Goal: Transaction & Acquisition: Purchase product/service

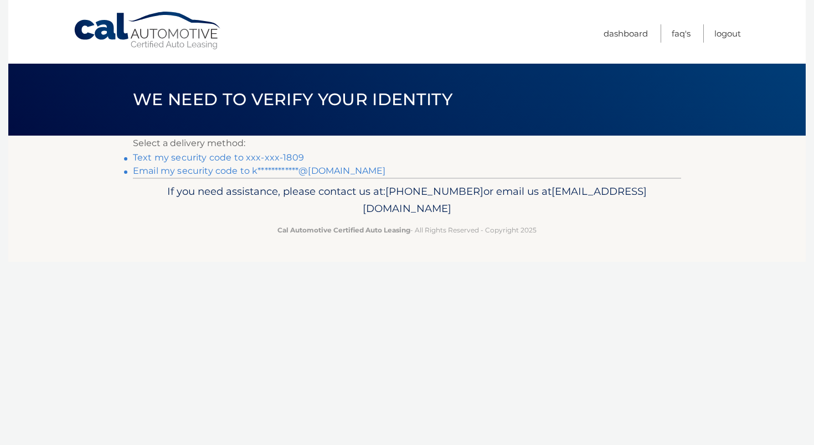
click at [255, 157] on link "Text my security code to xxx-xxx-1809" at bounding box center [218, 157] width 171 height 11
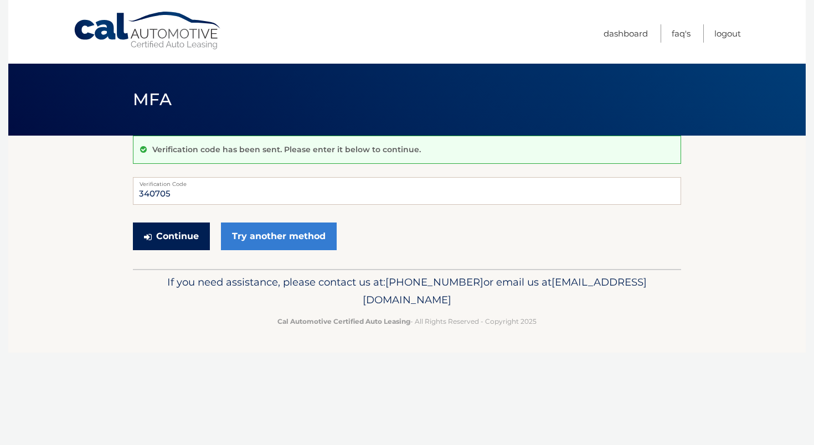
type input "340705"
click at [183, 235] on button "Continue" at bounding box center [171, 237] width 77 height 28
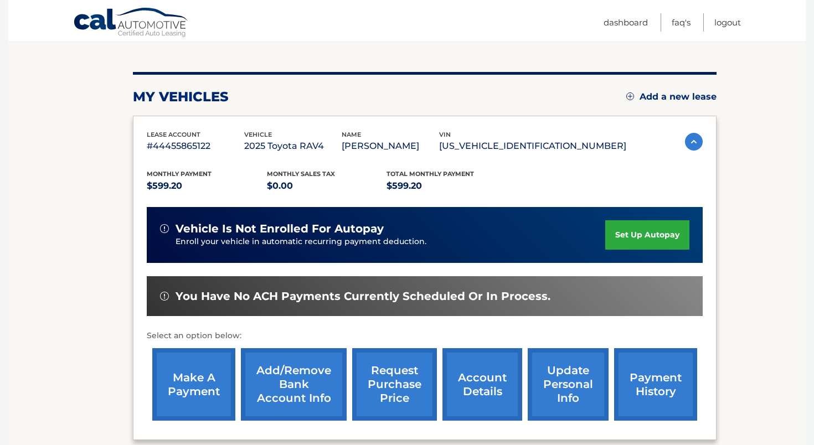
scroll to position [116, 0]
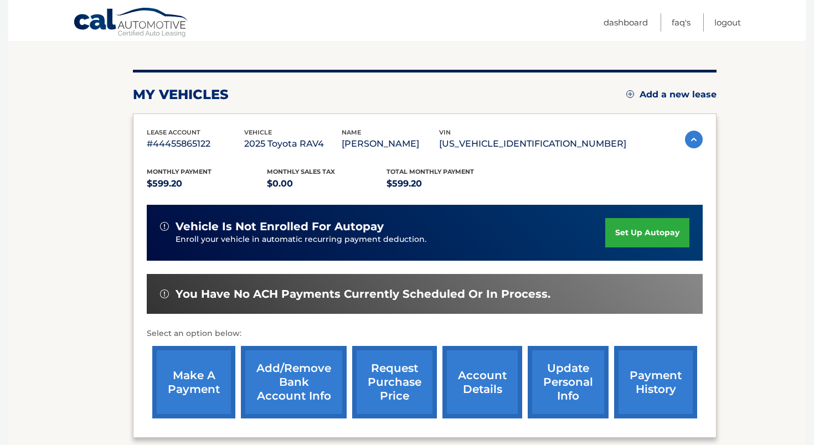
click at [187, 380] on link "make a payment" at bounding box center [193, 382] width 83 height 73
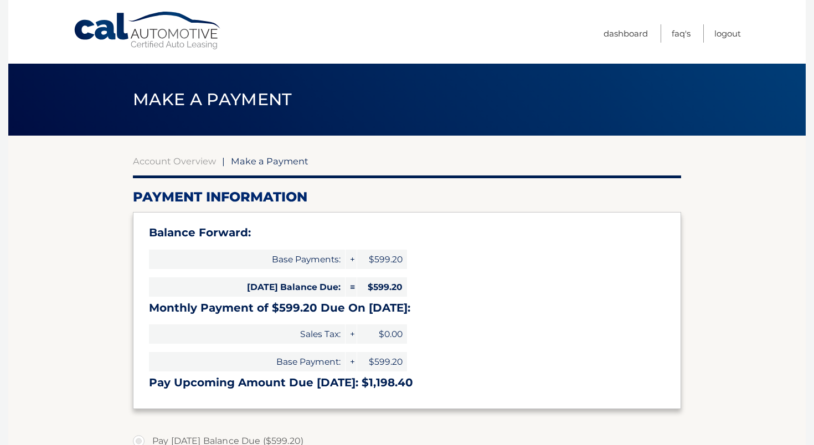
select select "NjYxZWYzZjktOGFkYy00NTU3LTk4MDItMDY0YjU1ODJkZjcw"
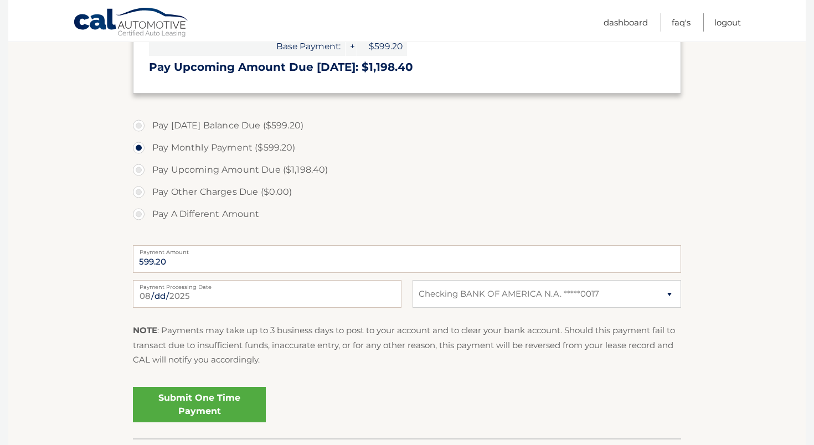
scroll to position [322, 0]
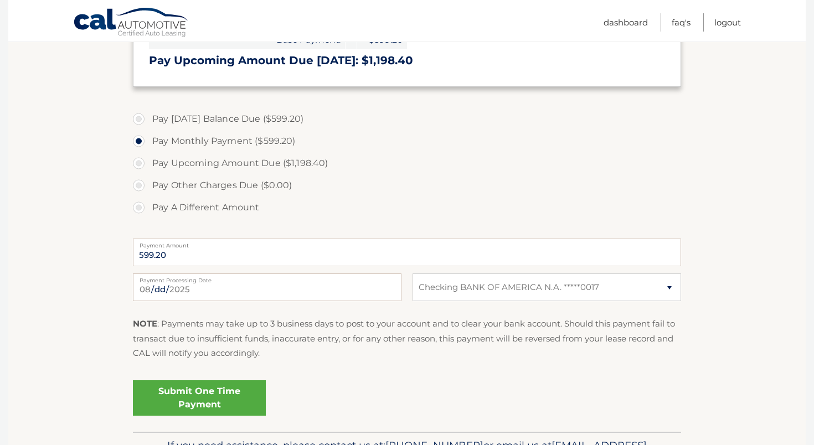
click at [193, 397] on link "Submit One Time Payment" at bounding box center [199, 398] width 133 height 35
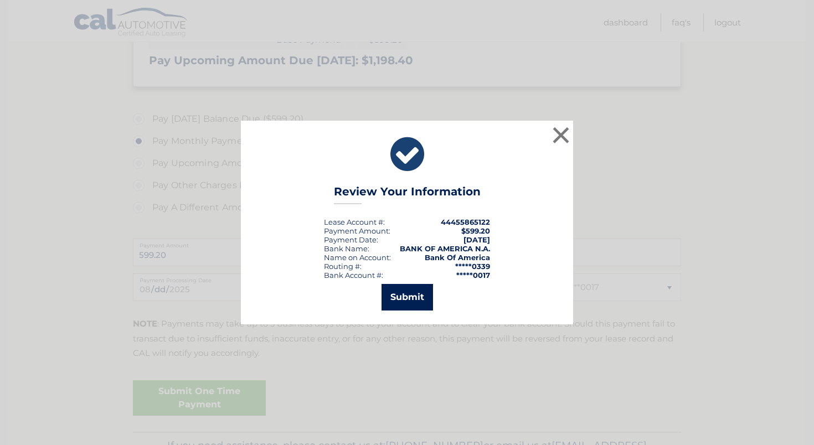
click at [419, 296] on button "Submit" at bounding box center [408, 297] width 52 height 27
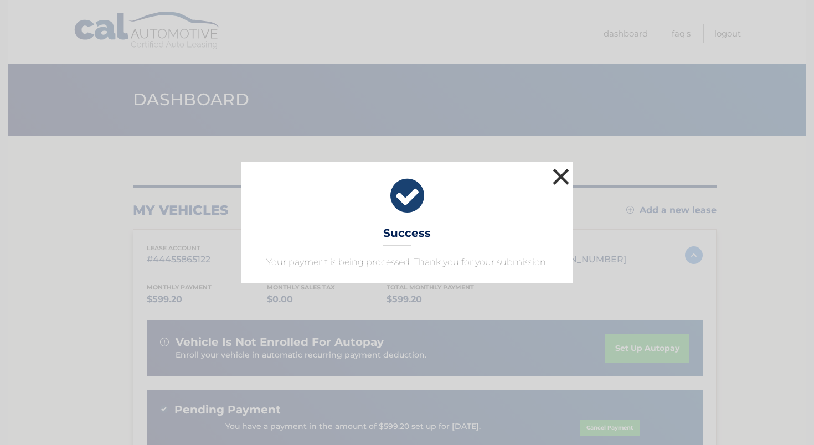
click at [561, 177] on button "×" at bounding box center [561, 177] width 22 height 22
